Goal: Task Accomplishment & Management: Manage account settings

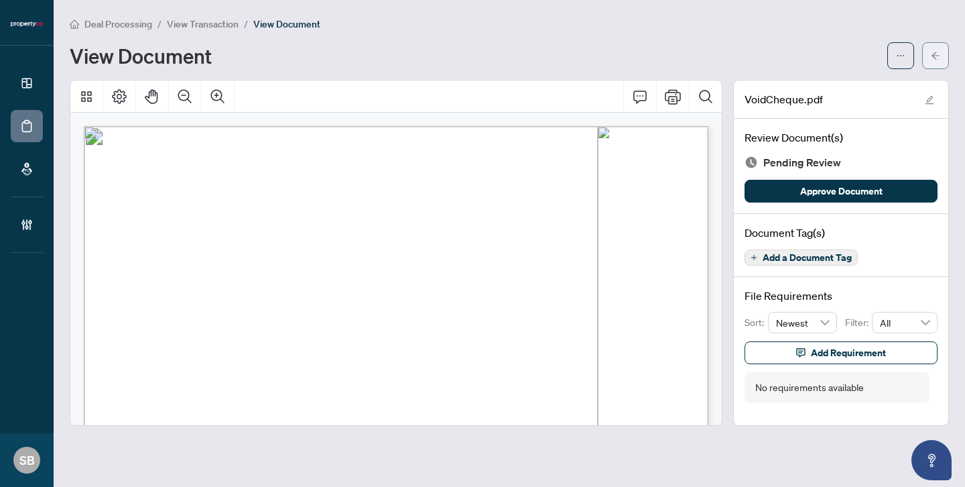
click at [931, 60] on span "button" at bounding box center [935, 55] width 9 height 21
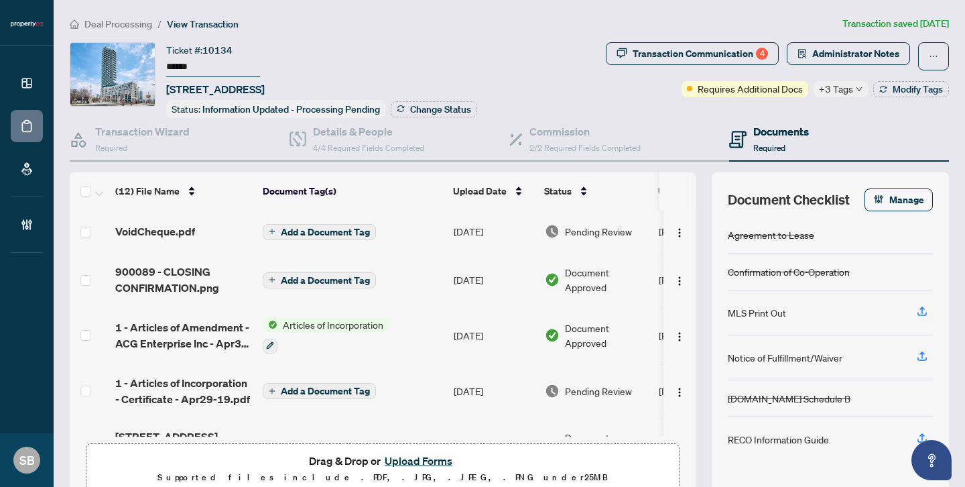
click at [822, 66] on span "Administrator Notes" at bounding box center [848, 56] width 123 height 28
click at [822, 58] on span "Administrator Notes" at bounding box center [855, 53] width 87 height 21
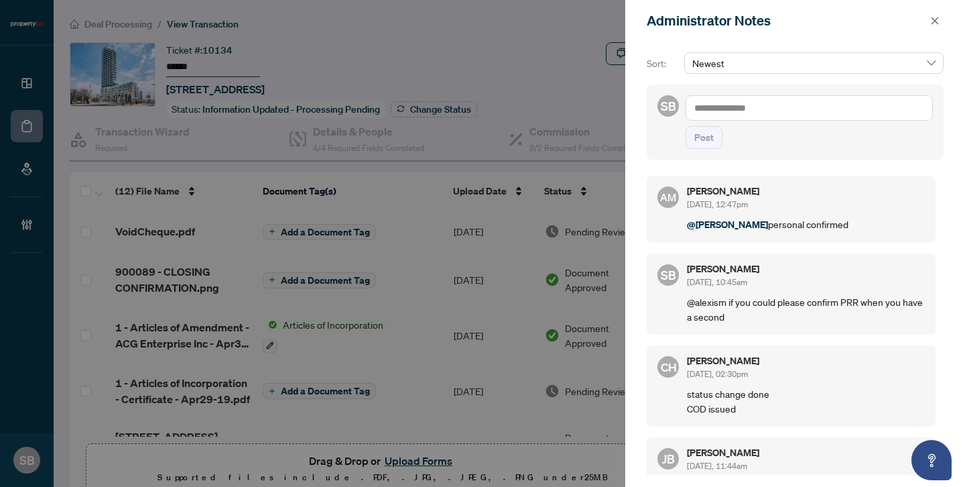
click at [773, 110] on textarea at bounding box center [809, 107] width 247 height 25
type textarea "********"
click at [717, 140] on button "Post" at bounding box center [704, 137] width 37 height 23
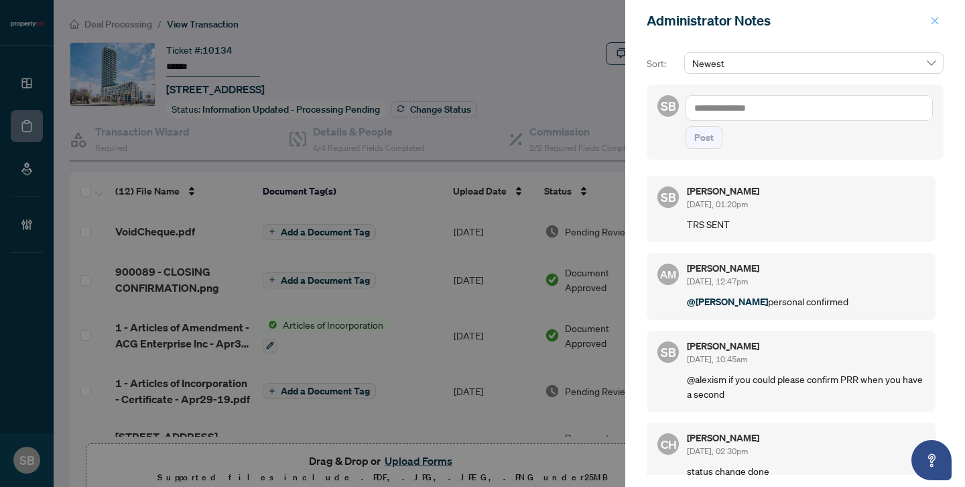
click at [939, 20] on icon "close" at bounding box center [934, 20] width 9 height 9
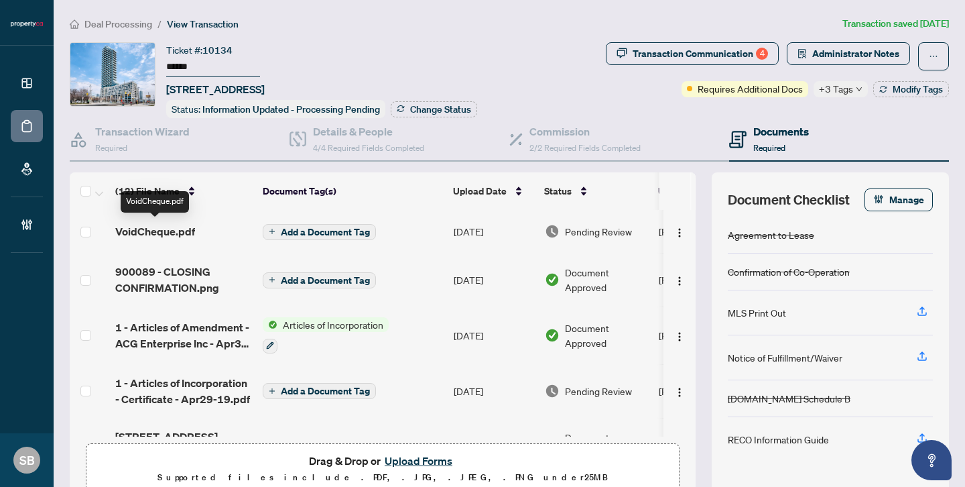
click at [184, 227] on span "VoidCheque.pdf" at bounding box center [155, 231] width 80 height 16
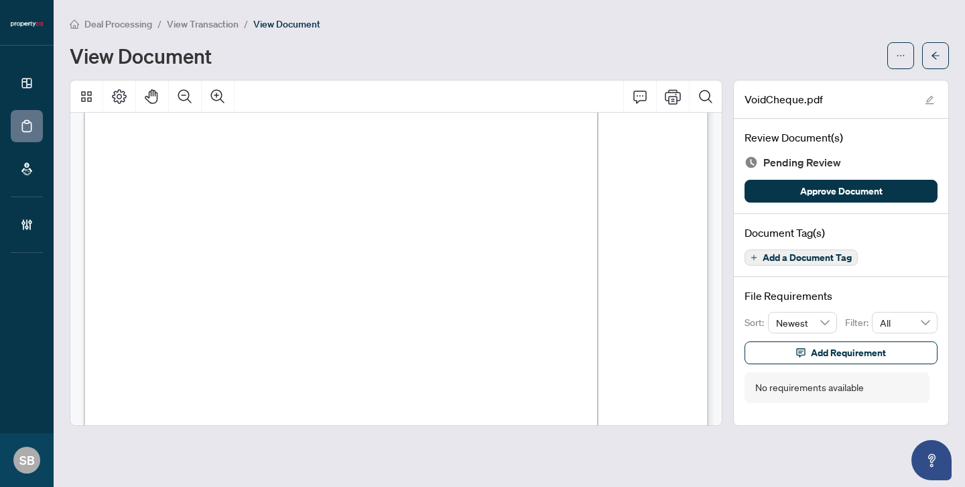
scroll to position [167, 0]
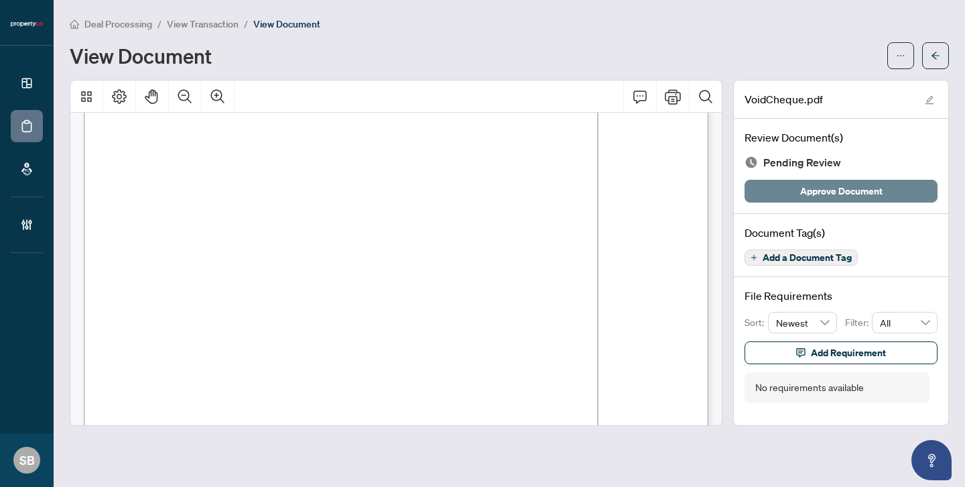
click at [812, 192] on span "Approve Document" at bounding box center [841, 190] width 82 height 21
